Goal: Task Accomplishment & Management: Manage account settings

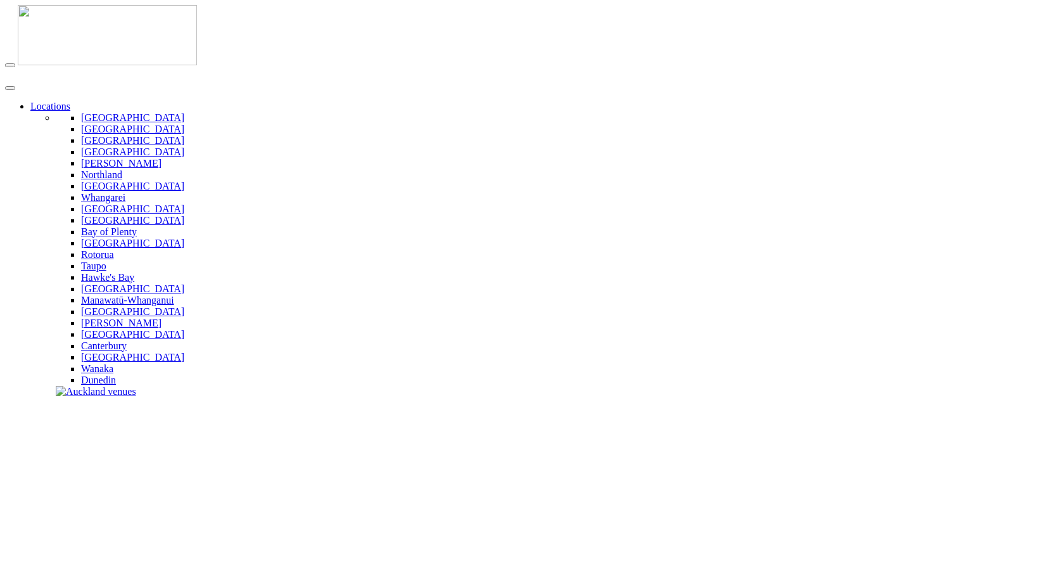
type input "**********"
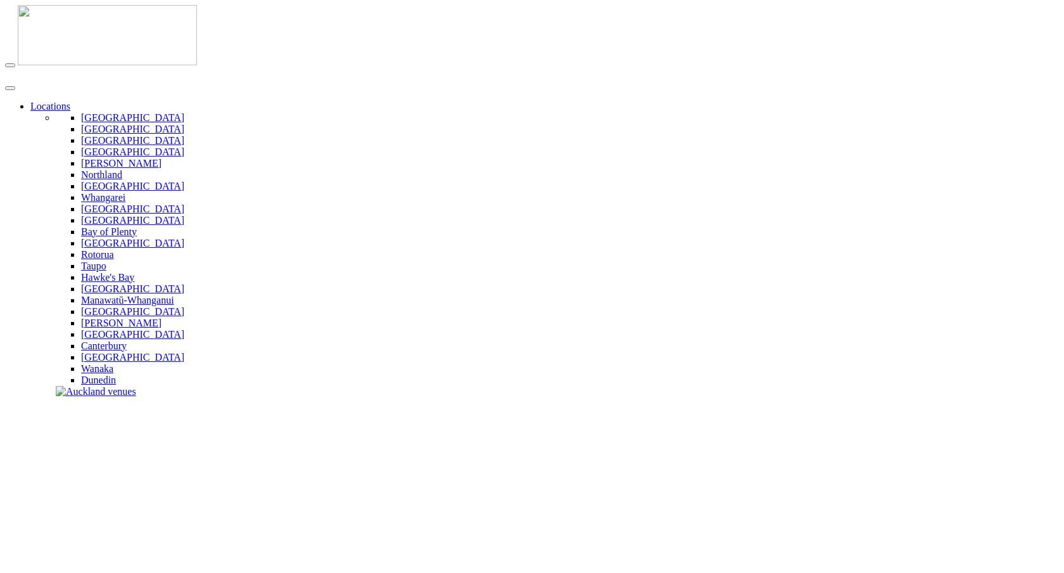
type input "**********"
